Goal: Task Accomplishment & Management: Manage account settings

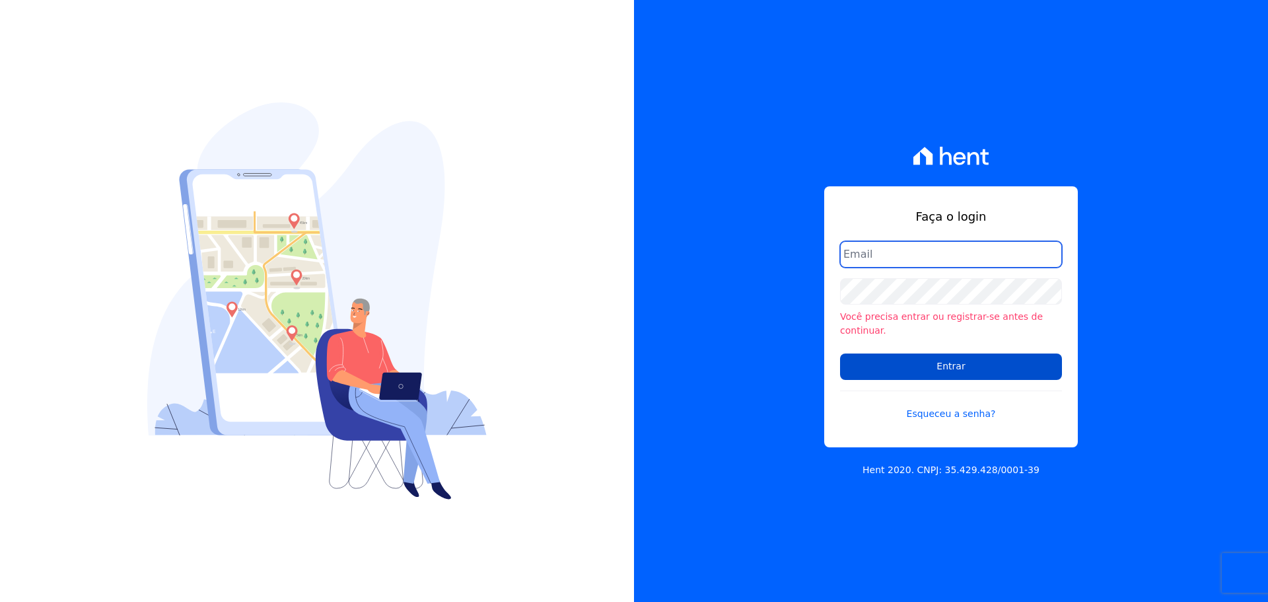
type input "[EMAIL_ADDRESS][DOMAIN_NAME]"
click at [899, 357] on input "Entrar" at bounding box center [951, 366] width 222 height 26
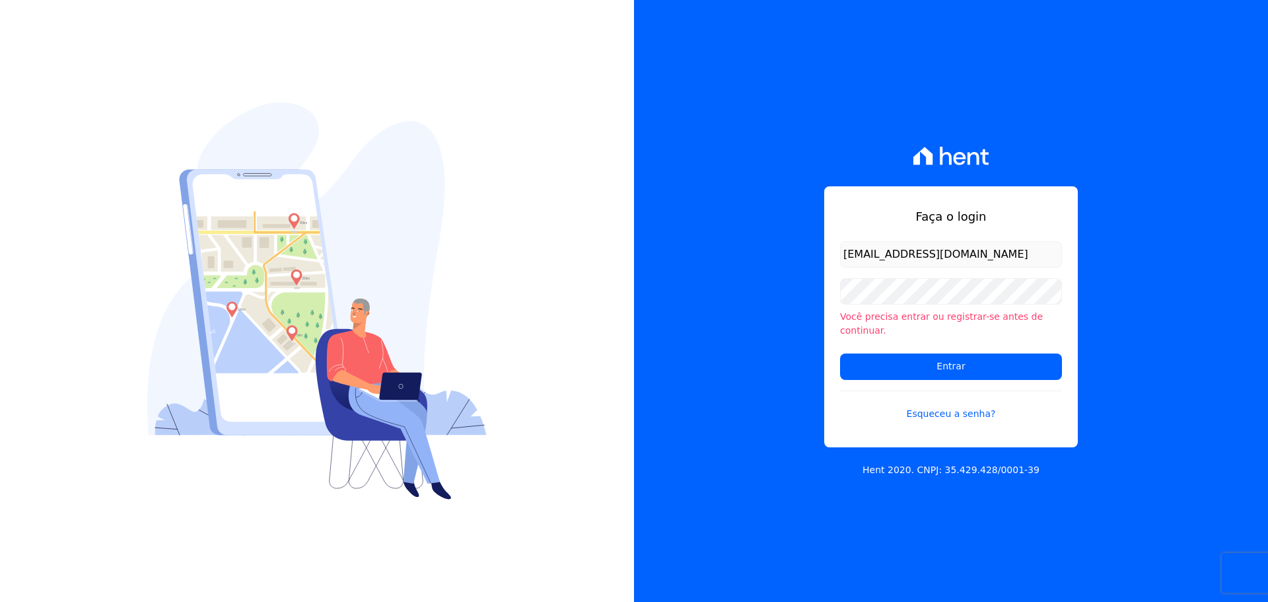
click at [931, 311] on div "Você precisa entrar ou registrar-se antes de continuar." at bounding box center [951, 307] width 222 height 59
click at [1208, 402] on div "Faça o login nati@focoempreendimentos.com Você precisa entrar ou registrar-se a…" at bounding box center [951, 301] width 634 height 602
click at [951, 368] on input "Entrar" at bounding box center [951, 366] width 222 height 26
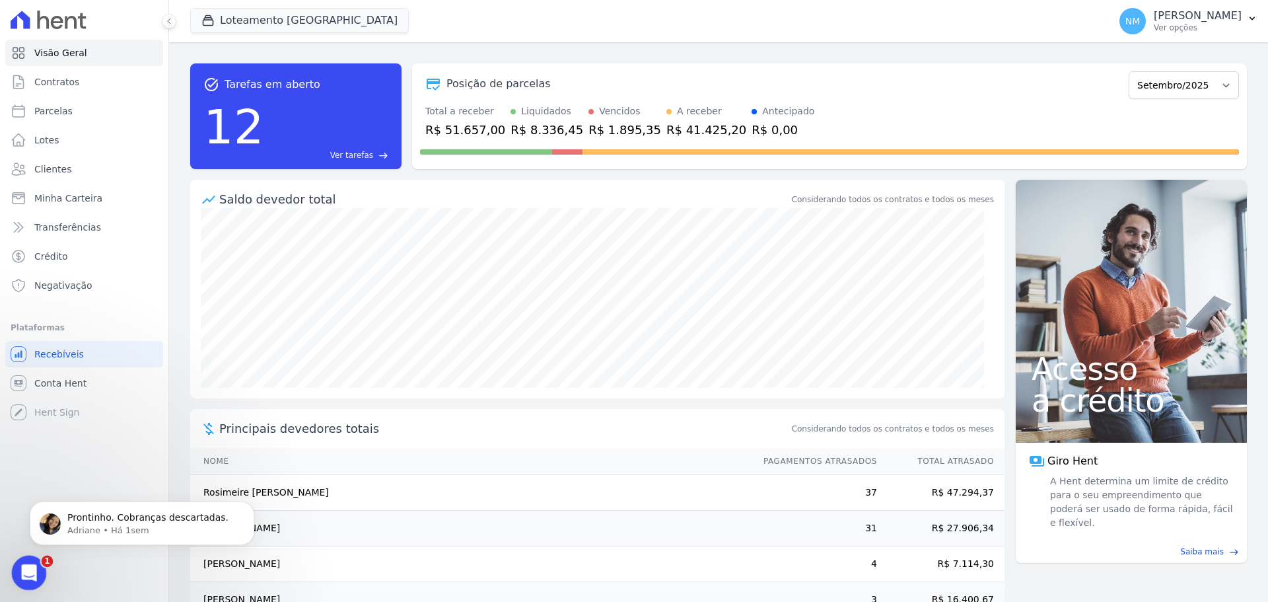
click at [22, 562] on icon "Abertura do Messenger da Intercom" at bounding box center [28, 571] width 22 height 22
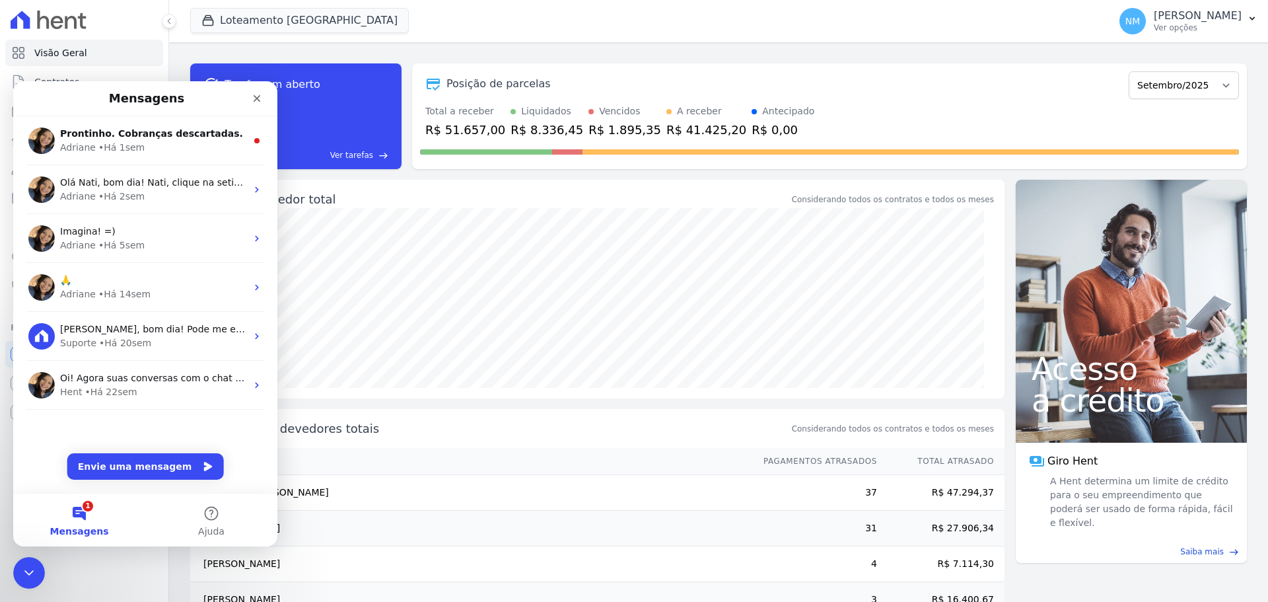
click at [444, 503] on td "Rosimeire [PERSON_NAME]" at bounding box center [470, 493] width 561 height 36
click at [1145, 39] on button "NM [PERSON_NAME] Ver opções" at bounding box center [1188, 21] width 159 height 37
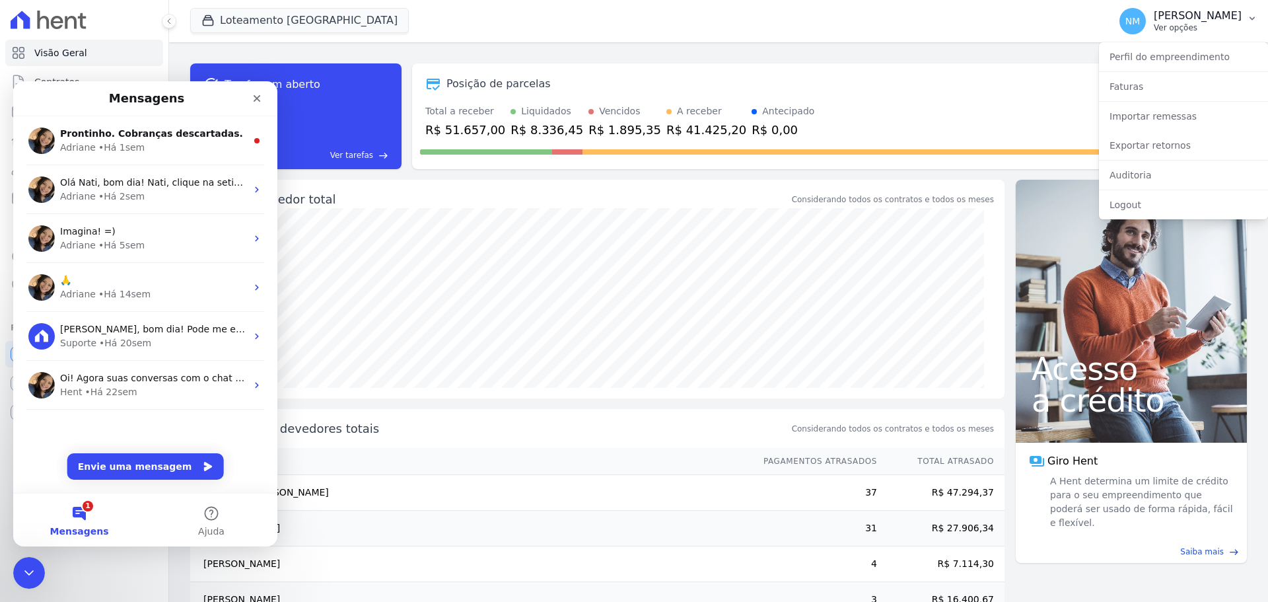
click at [1251, 14] on icon "button" at bounding box center [1252, 18] width 11 height 11
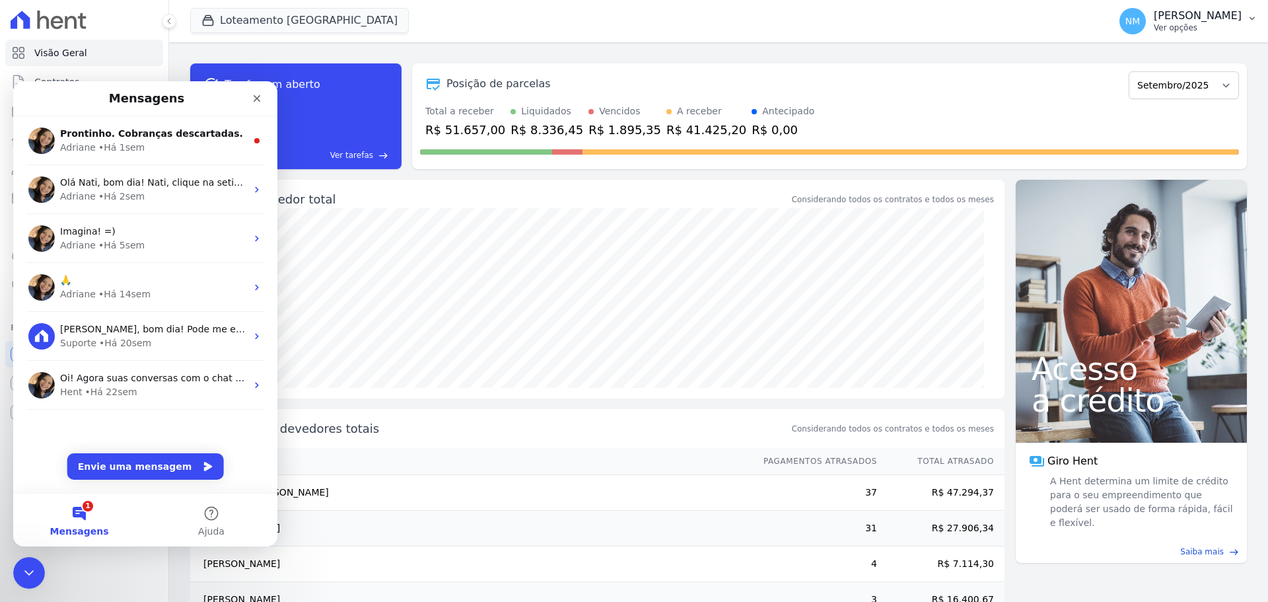
click at [1251, 14] on icon "button" at bounding box center [1252, 18] width 11 height 11
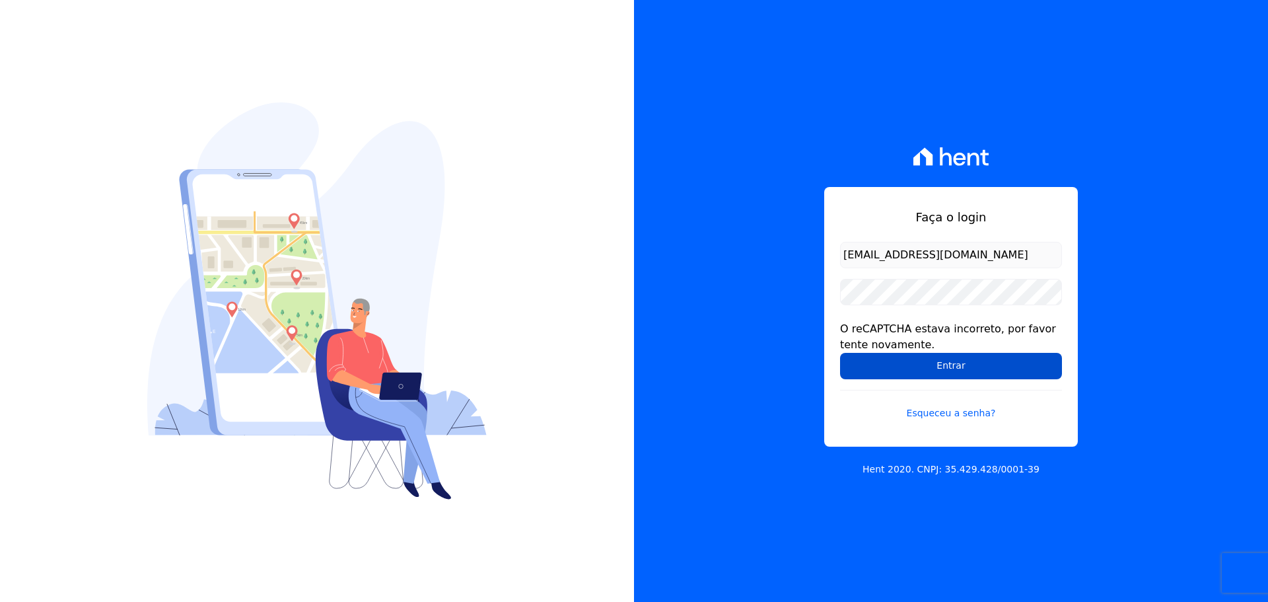
click at [928, 366] on input "Entrar" at bounding box center [951, 366] width 222 height 26
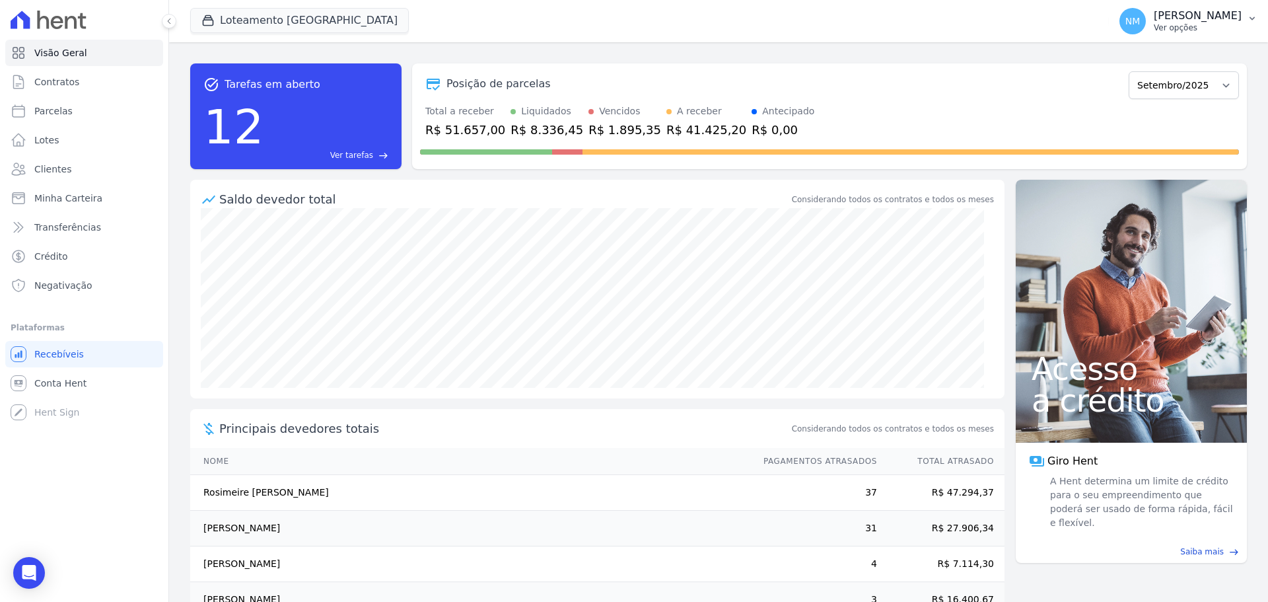
click at [1249, 23] on icon "button" at bounding box center [1252, 18] width 11 height 11
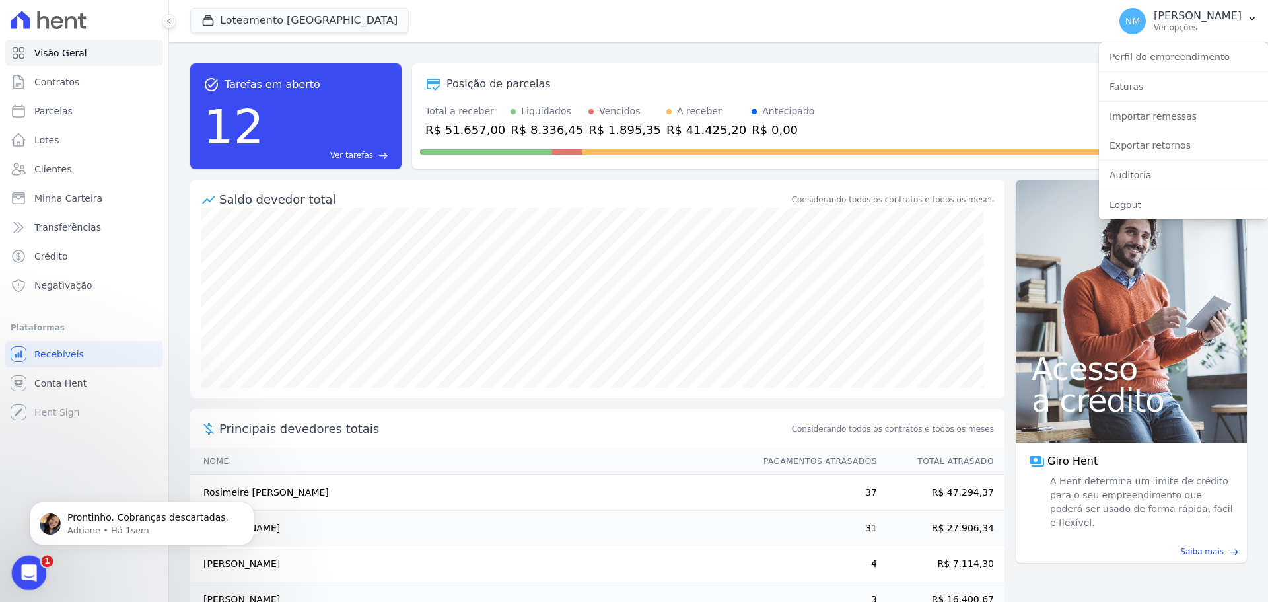
click at [35, 565] on div "Abertura do Messenger da Intercom" at bounding box center [27, 571] width 44 height 44
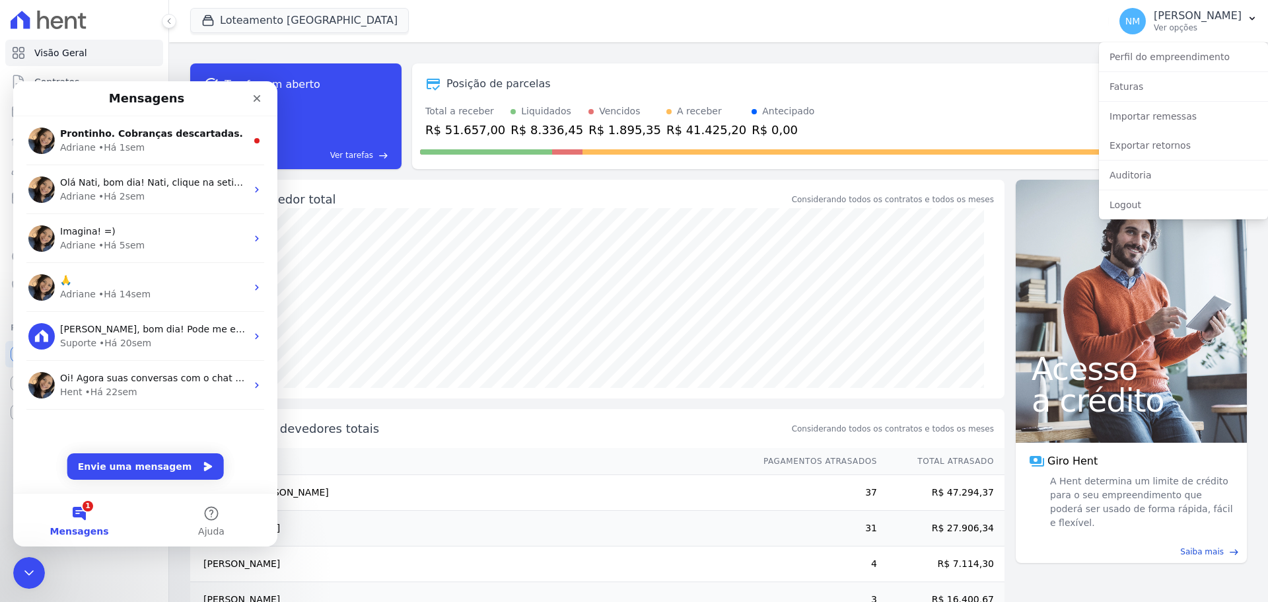
click at [444, 454] on th "Nome" at bounding box center [470, 461] width 561 height 27
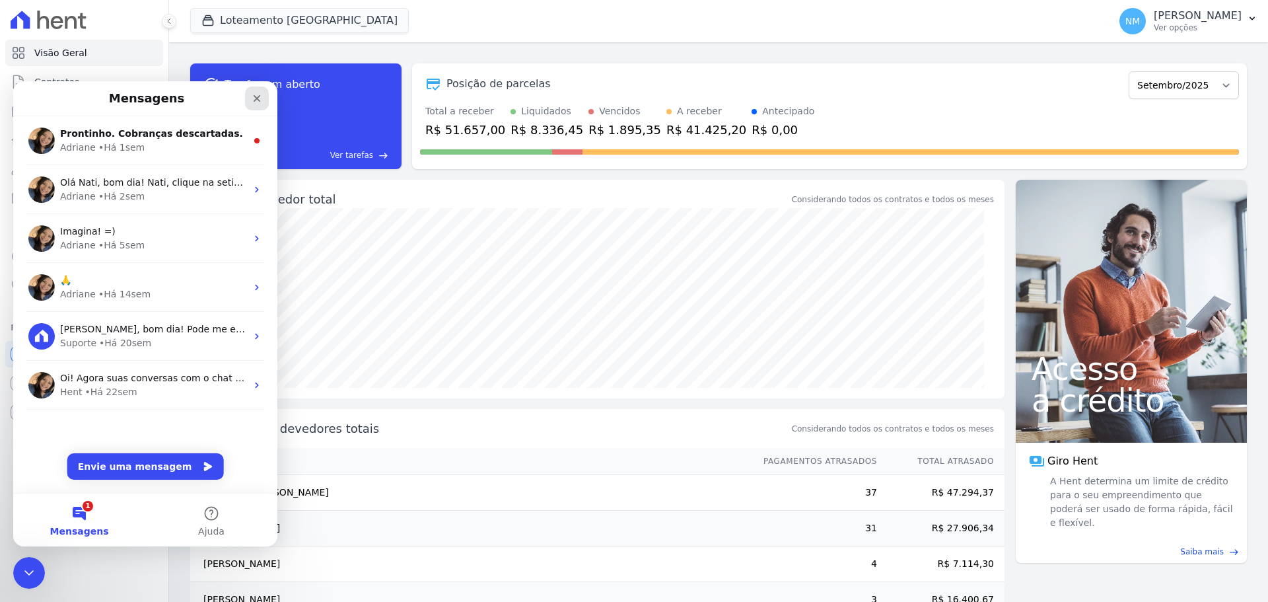
click at [258, 96] on icon "Fechar" at bounding box center [257, 98] width 11 height 11
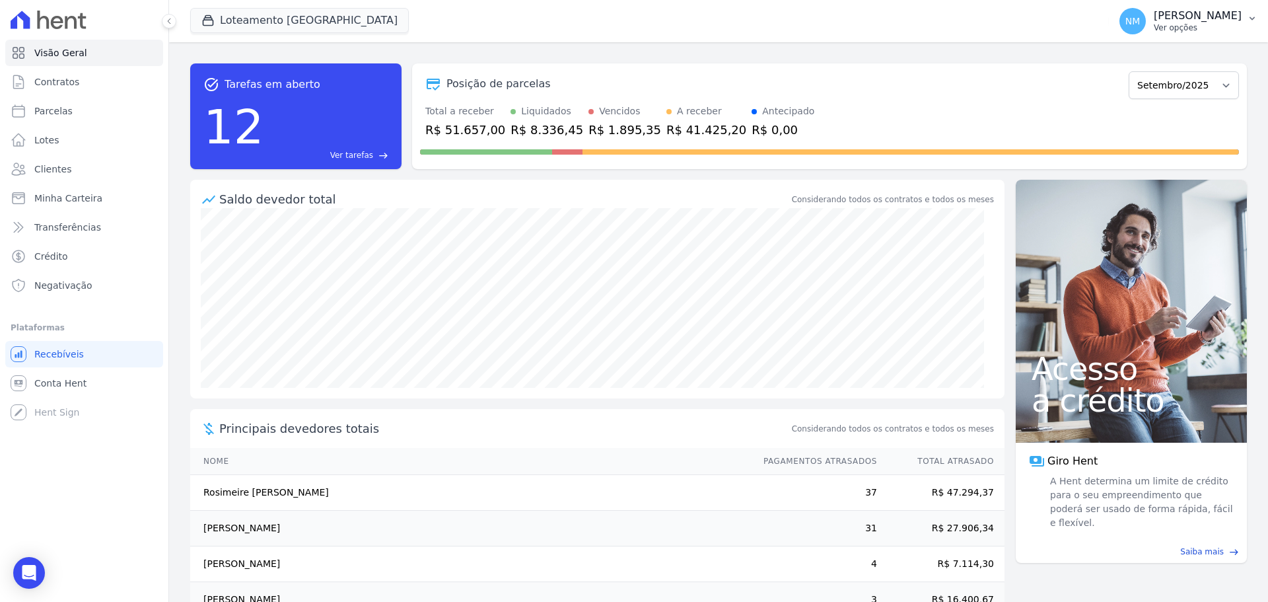
click at [1245, 18] on button "NM Natiely Monteiro Ver opções" at bounding box center [1188, 21] width 159 height 37
click at [1249, 20] on icon "button" at bounding box center [1252, 18] width 11 height 11
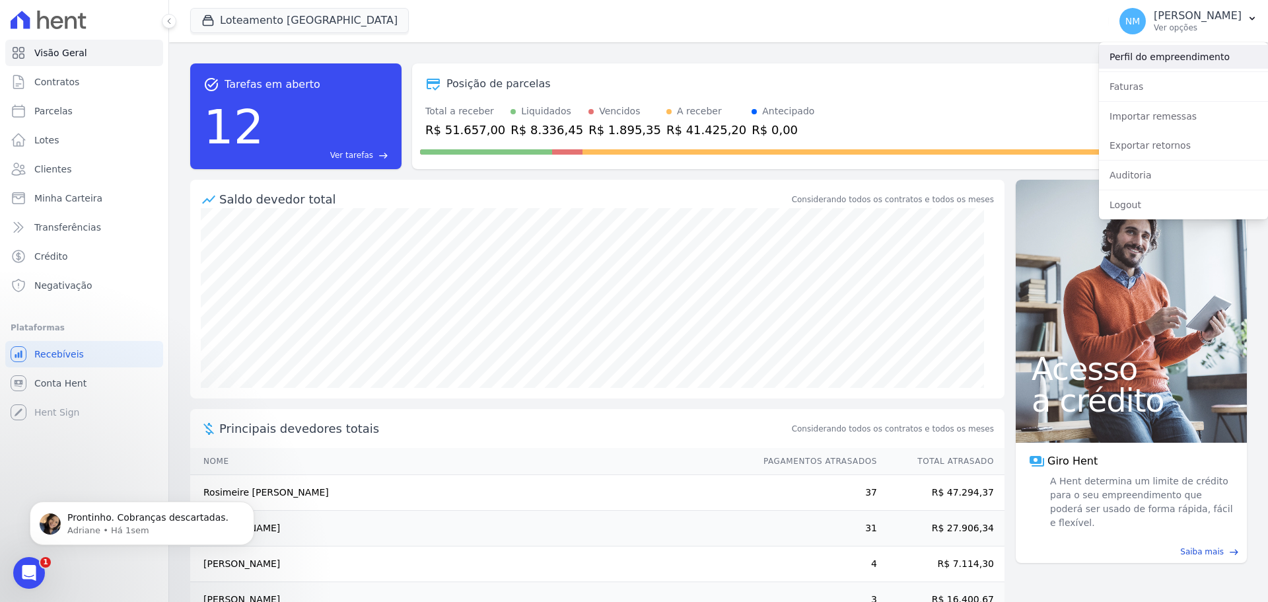
click at [1143, 58] on link "Perfil do empreendimento" at bounding box center [1183, 57] width 169 height 24
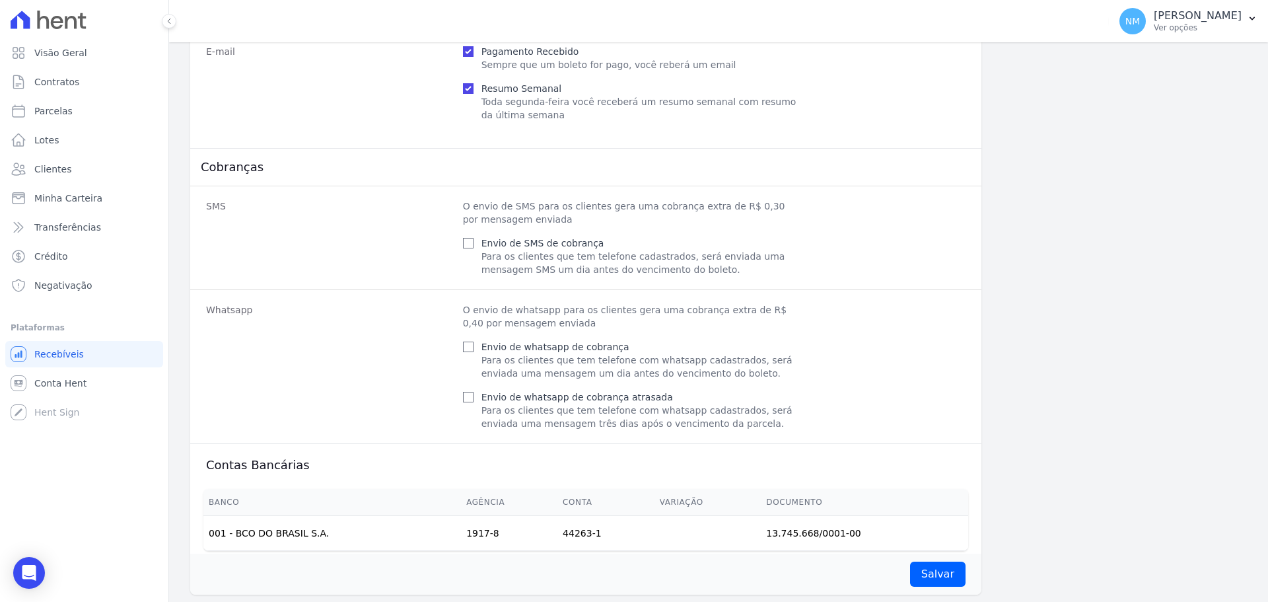
scroll to position [660, 0]
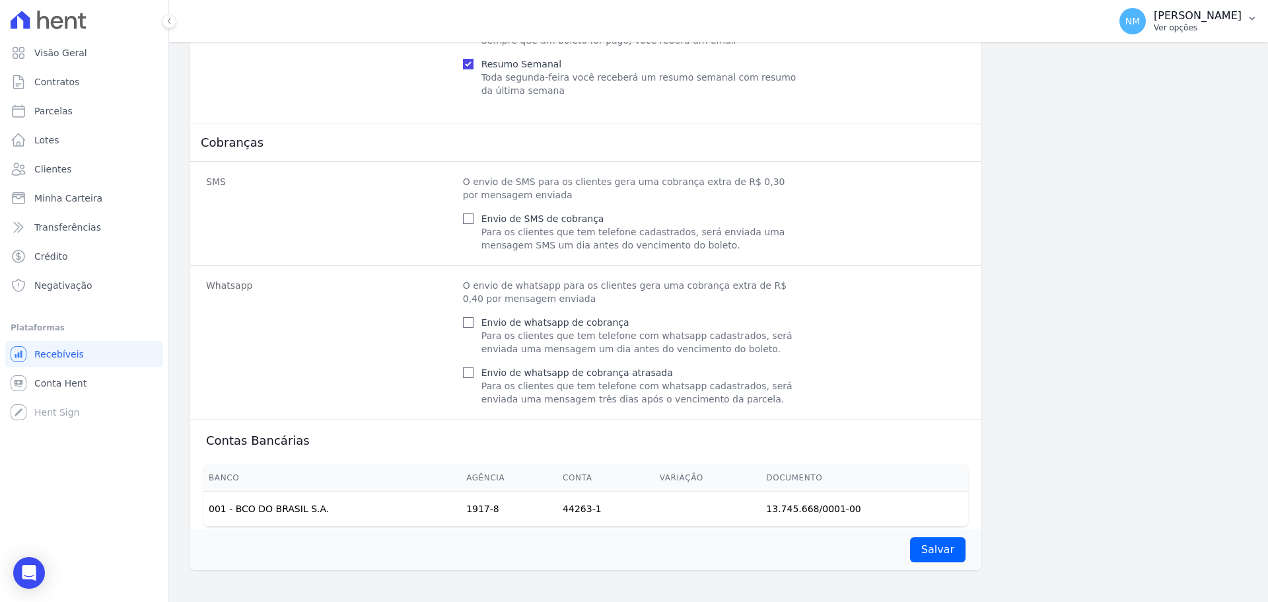
click at [1229, 26] on p "Ver opções" at bounding box center [1198, 27] width 88 height 11
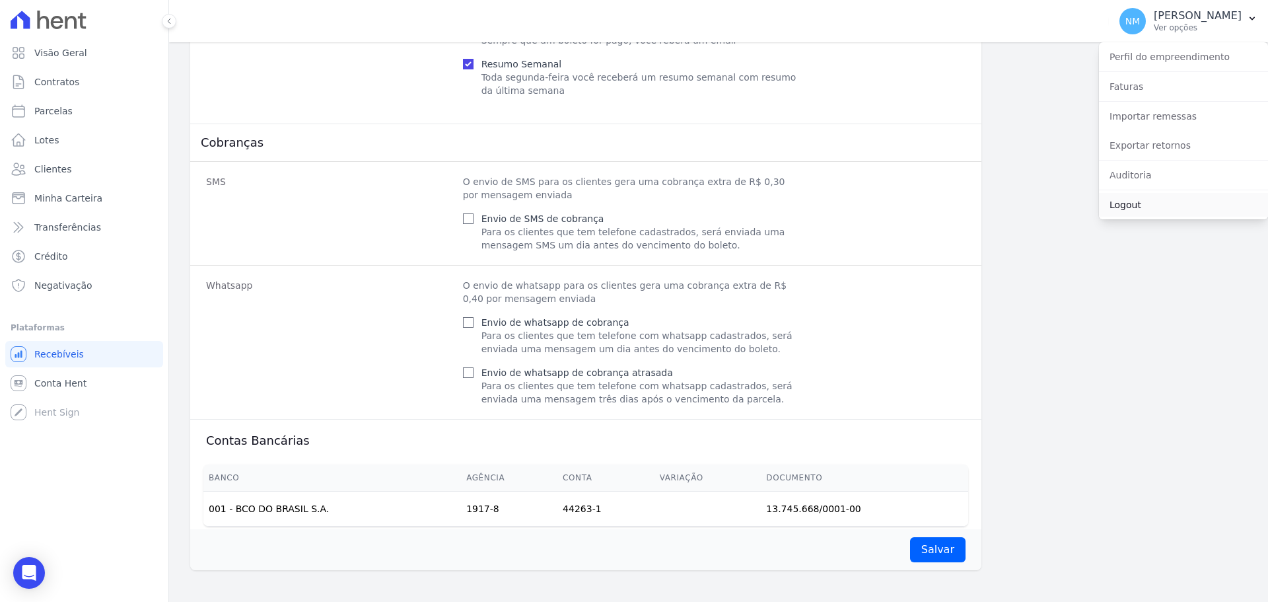
click at [1143, 211] on link "Logout" at bounding box center [1183, 205] width 169 height 24
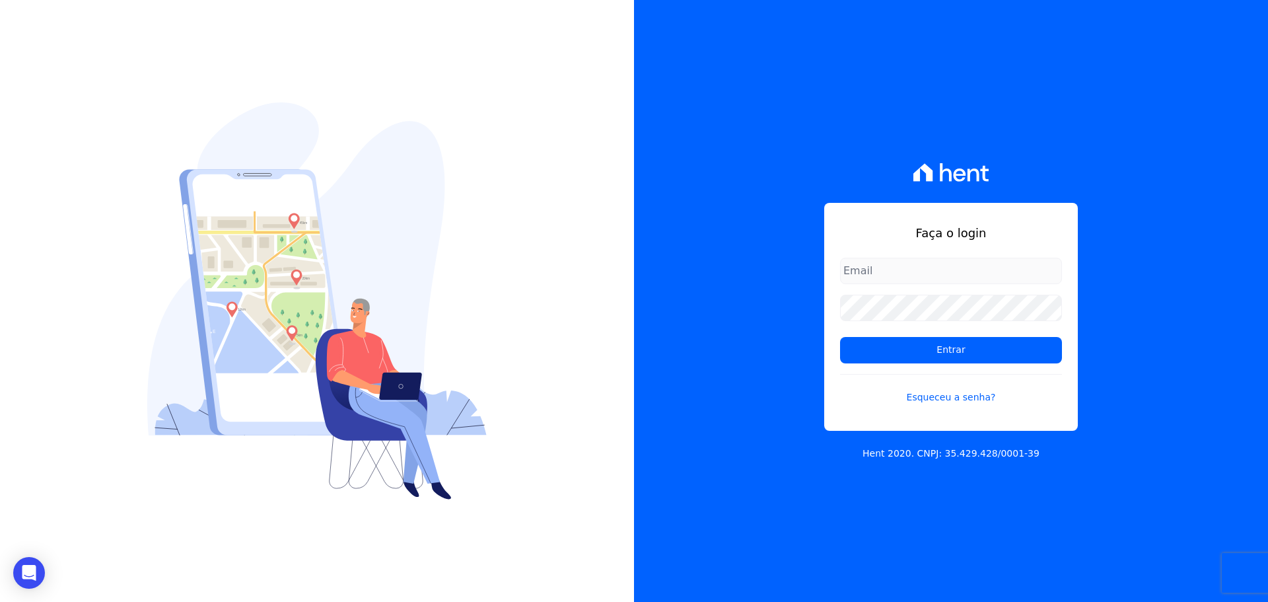
type input "[EMAIL_ADDRESS][DOMAIN_NAME]"
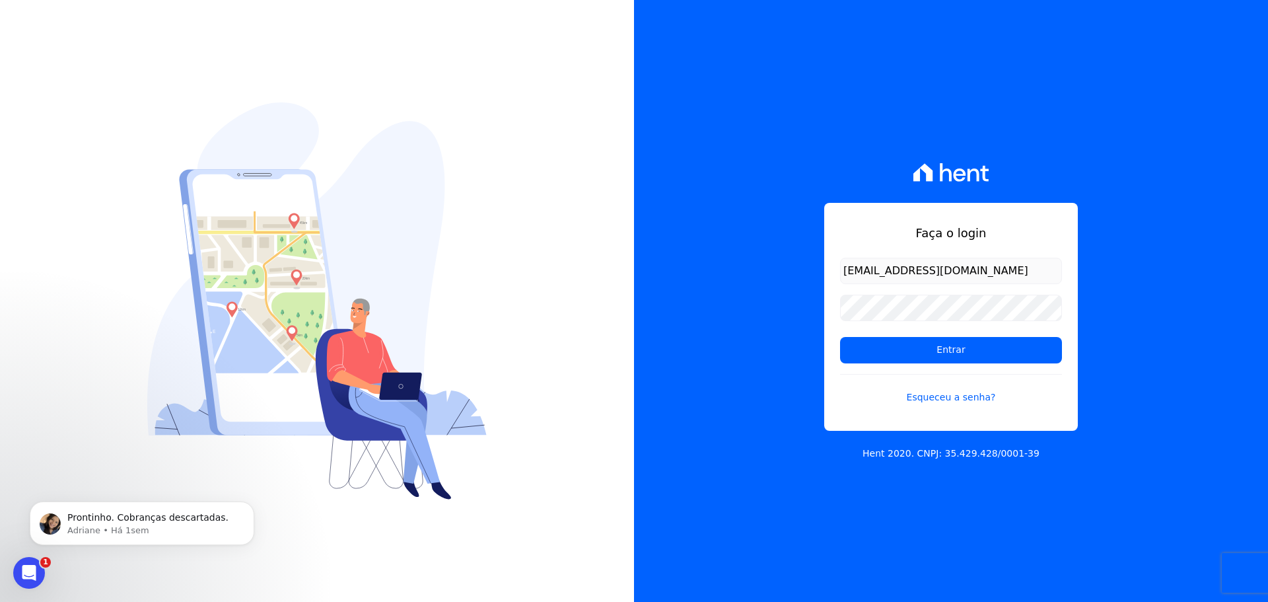
drag, startPoint x: 1028, startPoint y: 267, endPoint x: 827, endPoint y: 273, distance: 200.2
click at [827, 273] on div "Faça o login [EMAIL_ADDRESS][DOMAIN_NAME] Entrar Esqueceu a senha?" at bounding box center [951, 317] width 254 height 228
